Goal: Ask a question

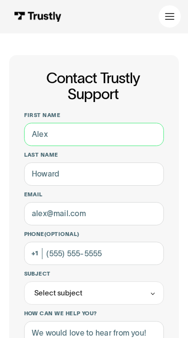
click at [114, 143] on input "First name" at bounding box center [94, 134] width 141 height 23
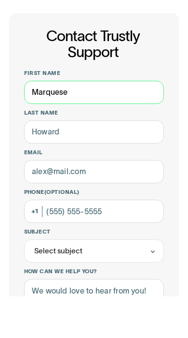
type input "Marquese"
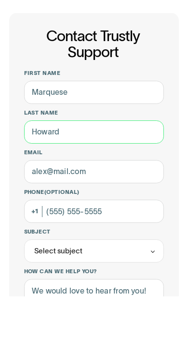
click at [141, 162] on input "Last name" at bounding box center [94, 173] width 141 height 23
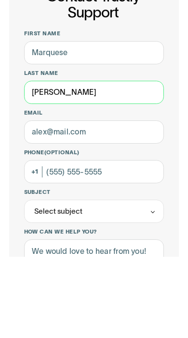
type input "[PERSON_NAME]"
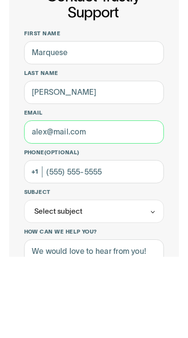
click at [135, 202] on input "Email" at bounding box center [94, 213] width 141 height 23
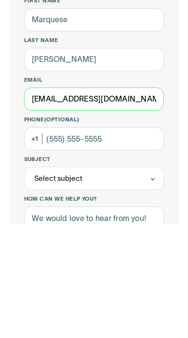
type input "[EMAIL_ADDRESS][DOMAIN_NAME]"
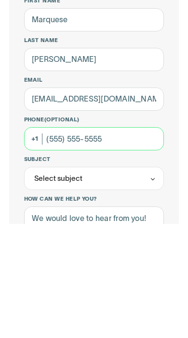
click at [143, 242] on input "Phone (Optional)" at bounding box center [94, 253] width 141 height 23
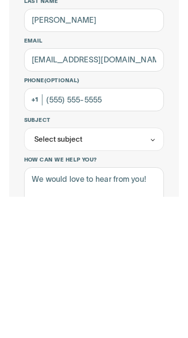
click at [139, 269] on div "Select subject" at bounding box center [94, 280] width 141 height 23
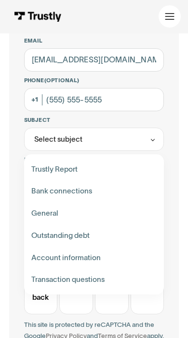
click at [102, 230] on div "Contact Trustly Support" at bounding box center [94, 235] width 133 height 22
type input "**********"
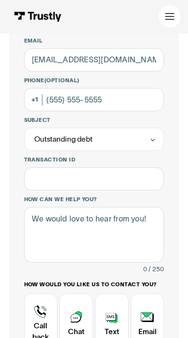
click at [111, 197] on label "How can we help you?" at bounding box center [94, 199] width 141 height 7
click at [111, 207] on textarea "How can we help you?" at bounding box center [94, 234] width 141 height 55
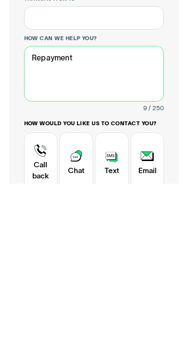
scroll to position [171, 0]
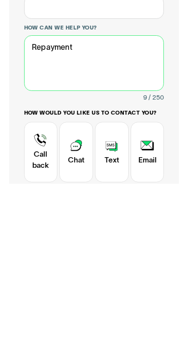
type textarea "Repayment"
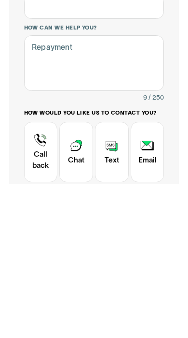
click at [79, 276] on div "Contact Trustly Support" at bounding box center [76, 306] width 34 height 60
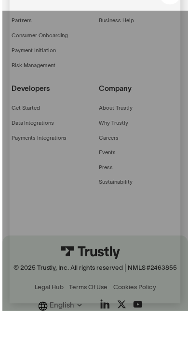
scroll to position [444, 0]
